Goal: Navigation & Orientation: Find specific page/section

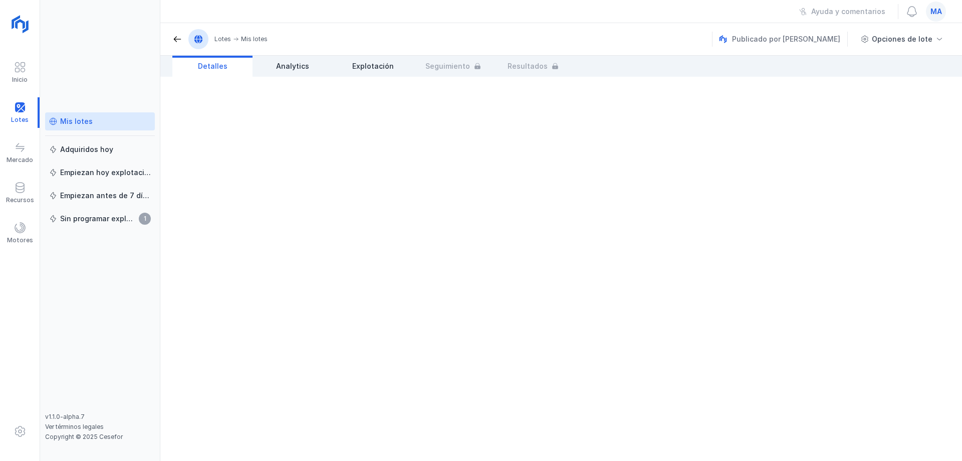
click at [92, 122] on div "Mis lotes" at bounding box center [100, 121] width 102 height 10
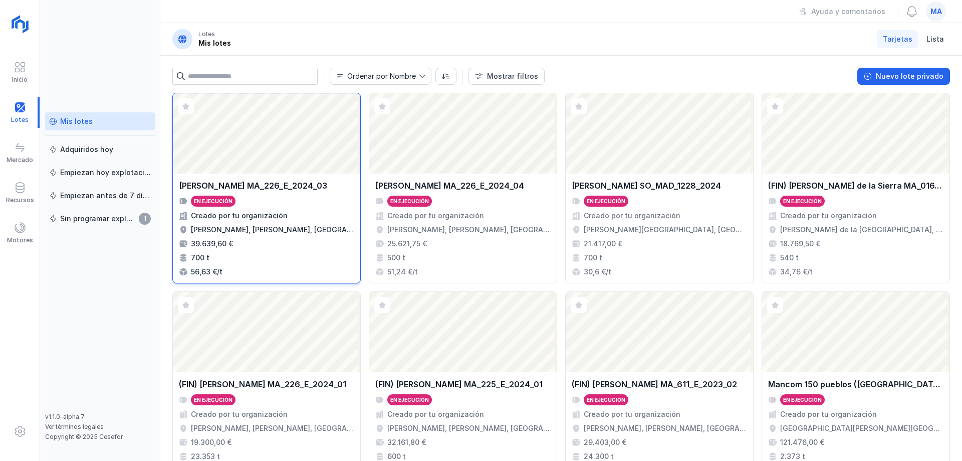
click at [295, 147] on div "Abrir lote" at bounding box center [266, 133] width 187 height 80
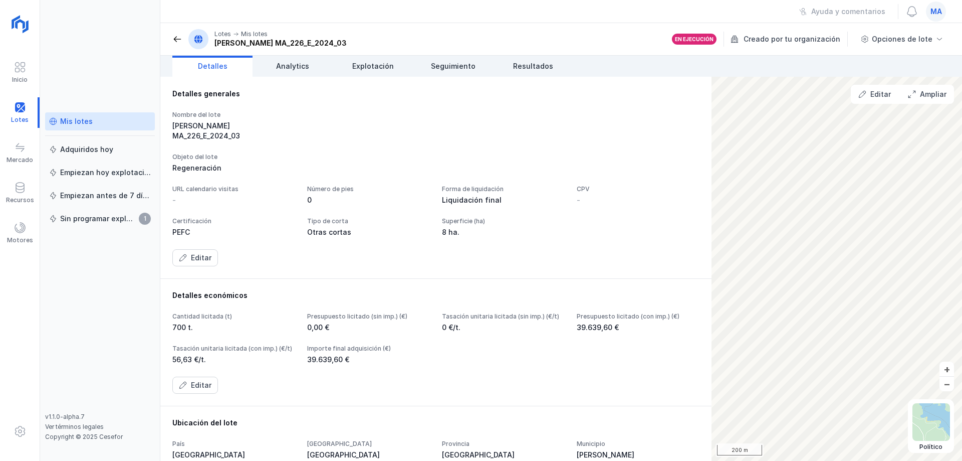
click at [177, 39] on span at bounding box center [177, 39] width 10 height 10
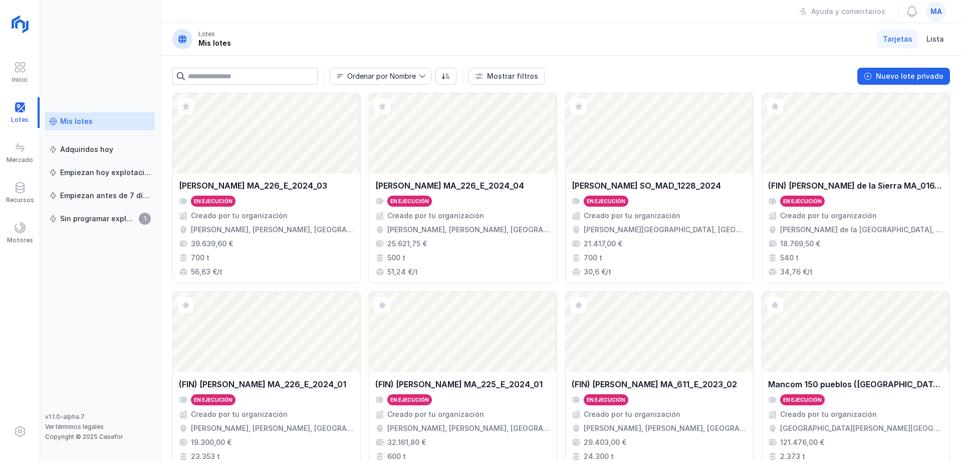
click at [335, 25] on header "Lotes Mis lotes Tarjetas Lista" at bounding box center [561, 39] width 802 height 33
